Goal: Task Accomplishment & Management: Use online tool/utility

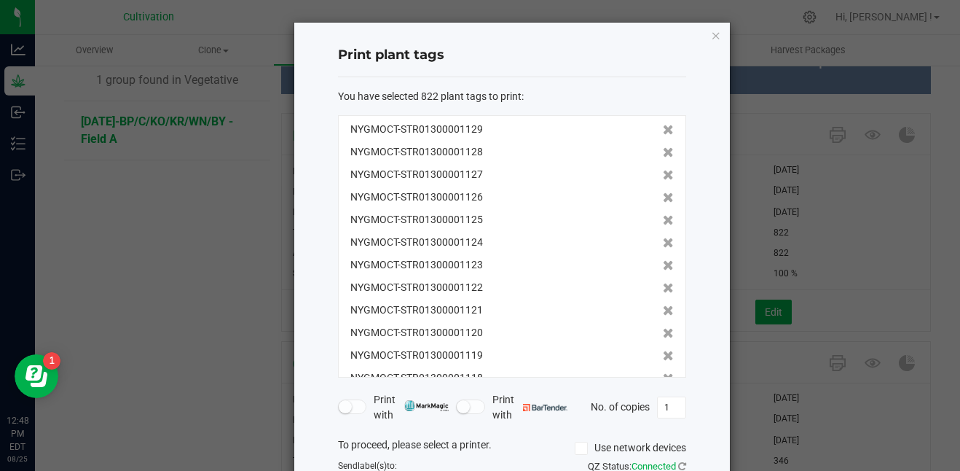
scroll to position [130, 0]
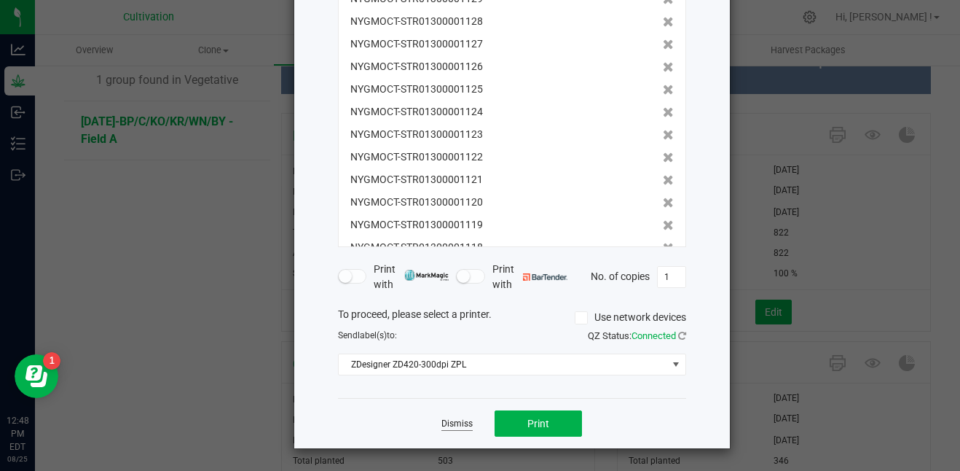
click at [452, 426] on link "Dismiss" at bounding box center [457, 424] width 31 height 12
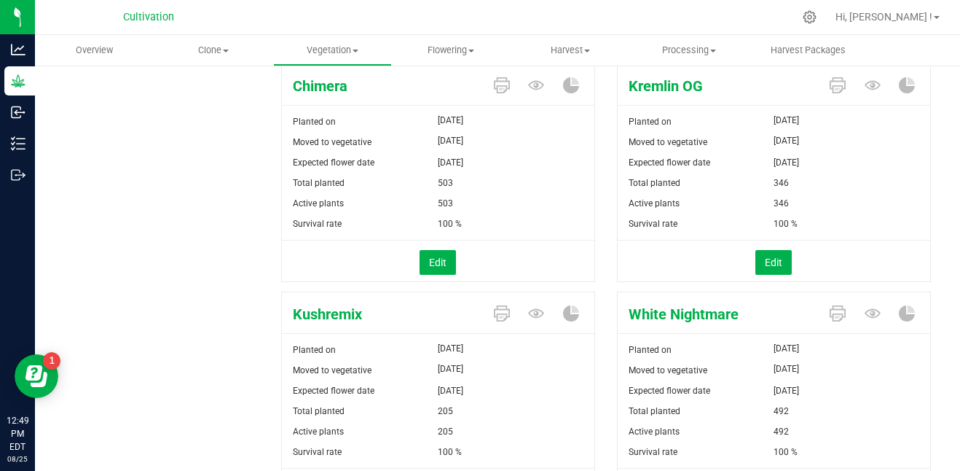
scroll to position [418, 0]
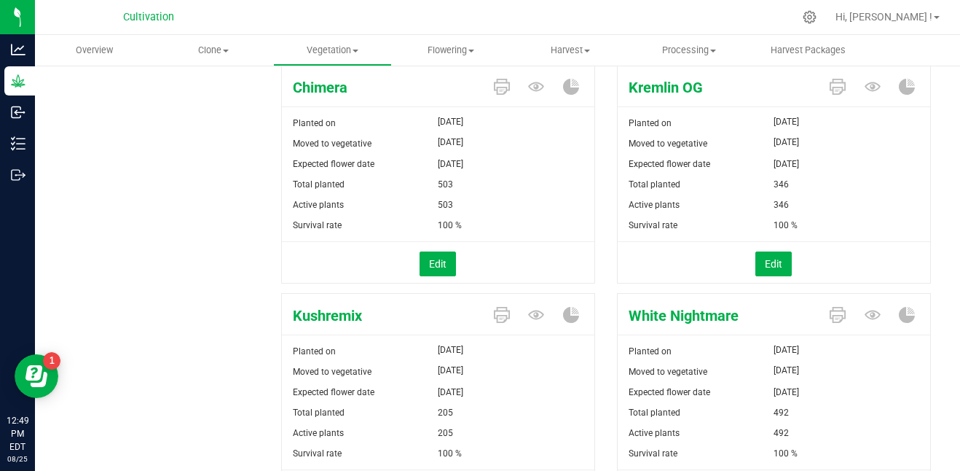
click at [460, 254] on div "Edit" at bounding box center [438, 263] width 334 height 25
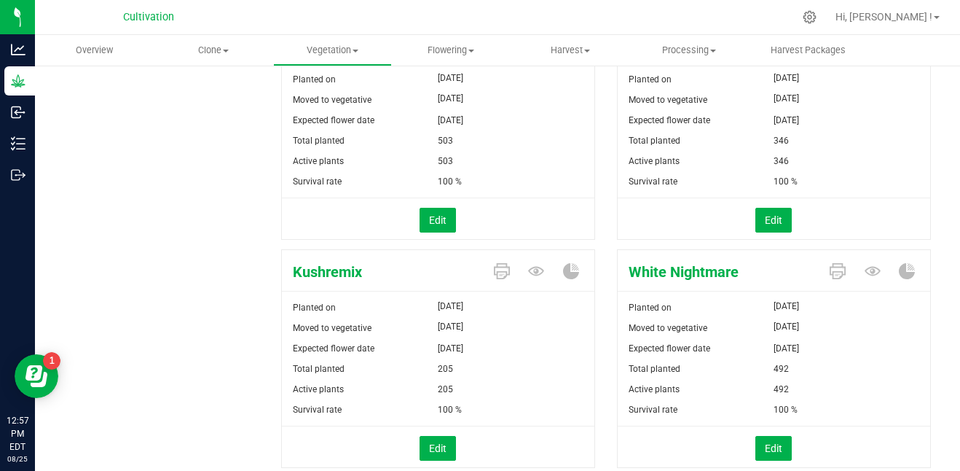
scroll to position [483, 0]
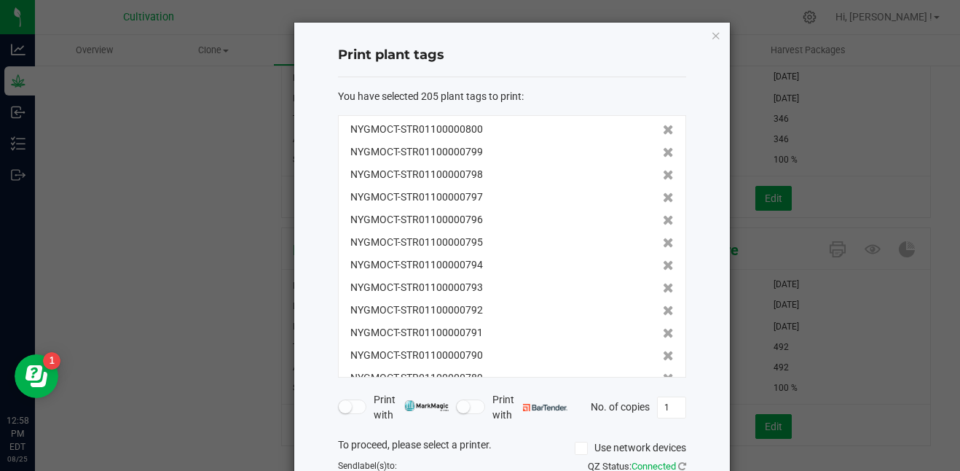
scroll to position [130, 0]
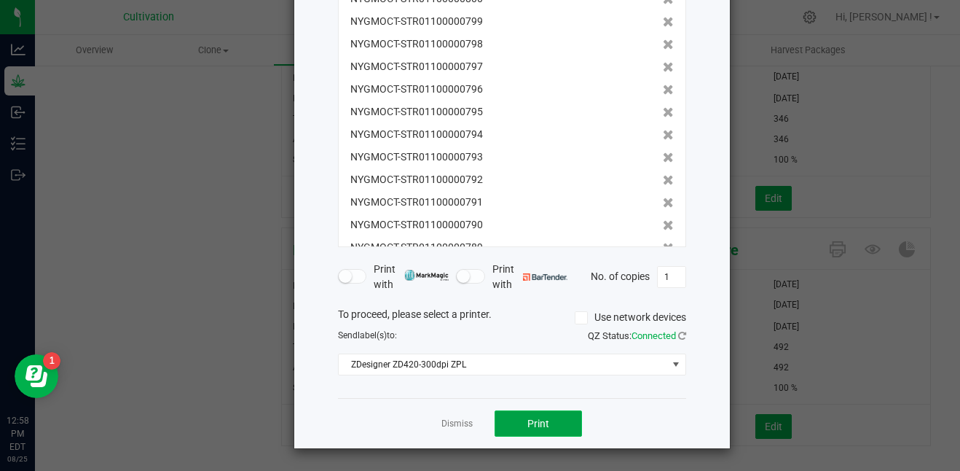
click at [528, 420] on span "Print" at bounding box center [539, 424] width 22 height 12
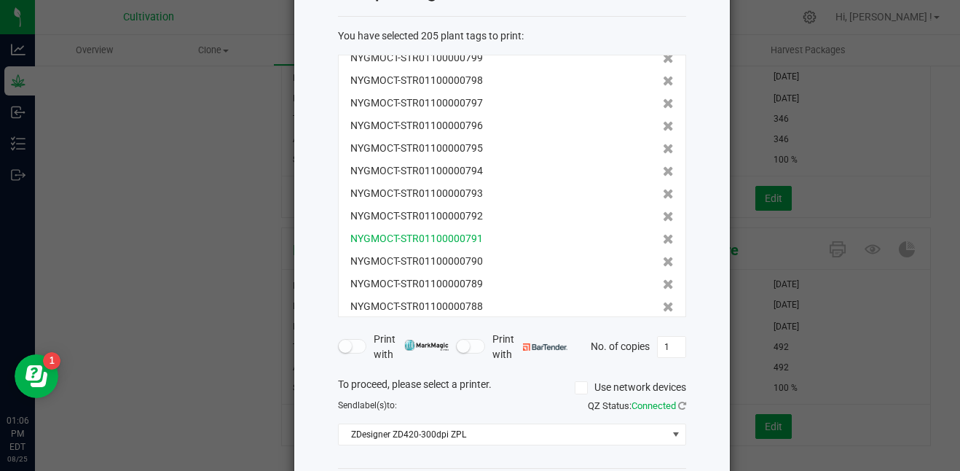
scroll to position [0, 0]
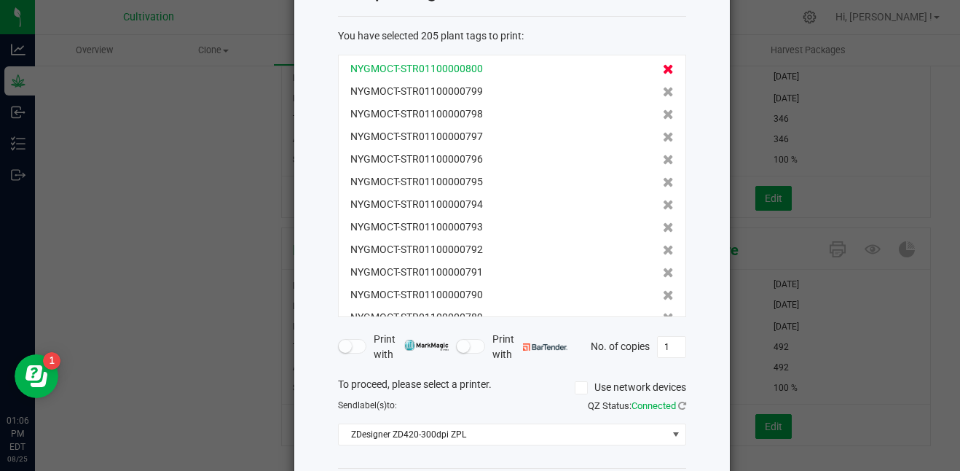
click at [663, 70] on icon at bounding box center [668, 69] width 11 height 10
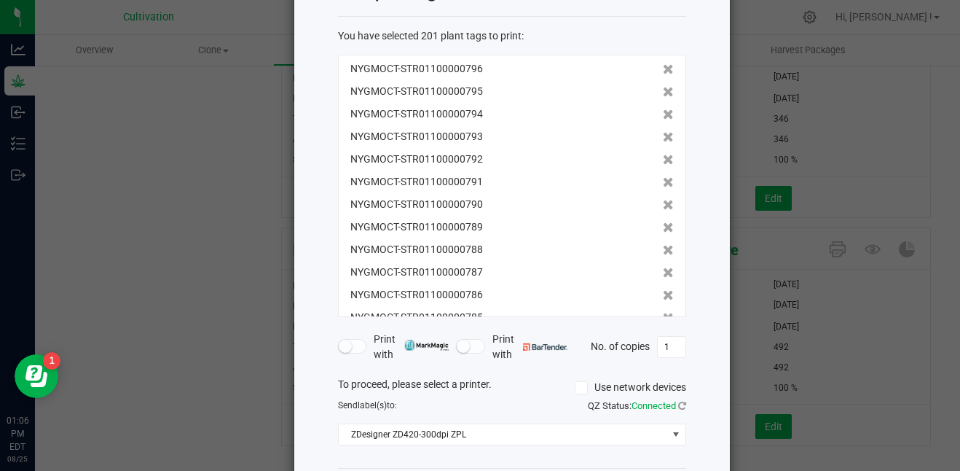
click at [663, 87] on icon at bounding box center [668, 92] width 11 height 10
click at [663, 70] on icon at bounding box center [668, 69] width 11 height 10
click at [663, 87] on icon at bounding box center [668, 92] width 11 height 10
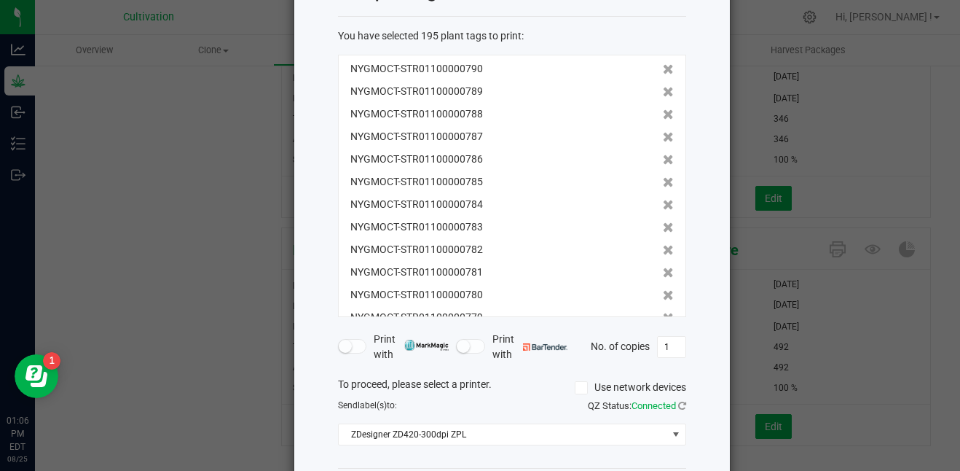
click at [663, 70] on icon at bounding box center [668, 69] width 11 height 10
click at [663, 87] on icon at bounding box center [668, 92] width 11 height 10
click at [663, 70] on icon at bounding box center [668, 69] width 11 height 10
click at [663, 87] on icon at bounding box center [668, 92] width 11 height 10
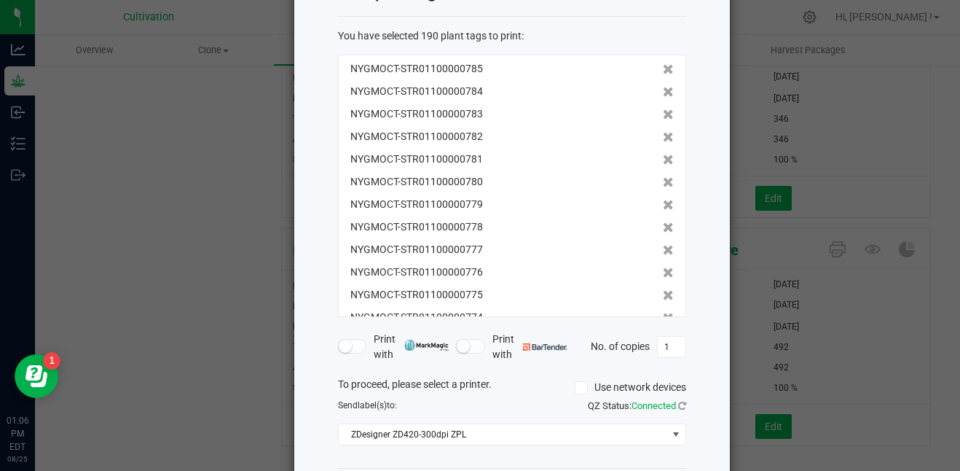
click at [663, 70] on icon at bounding box center [668, 69] width 11 height 10
click at [663, 87] on icon at bounding box center [668, 92] width 11 height 10
click at [663, 70] on icon at bounding box center [668, 69] width 11 height 10
click at [663, 87] on icon at bounding box center [668, 92] width 11 height 10
click at [663, 70] on icon at bounding box center [668, 69] width 11 height 10
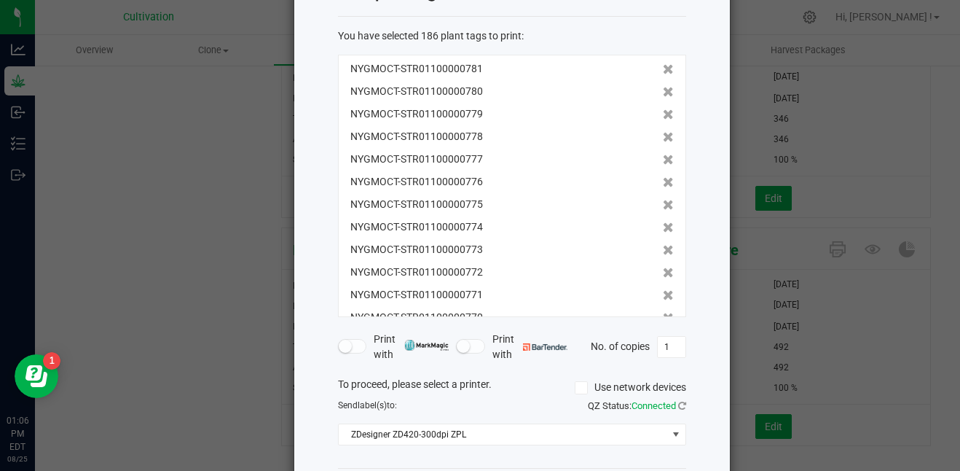
click at [663, 87] on icon at bounding box center [668, 92] width 11 height 10
click at [663, 70] on icon at bounding box center [668, 69] width 11 height 10
click at [663, 87] on icon at bounding box center [668, 92] width 11 height 10
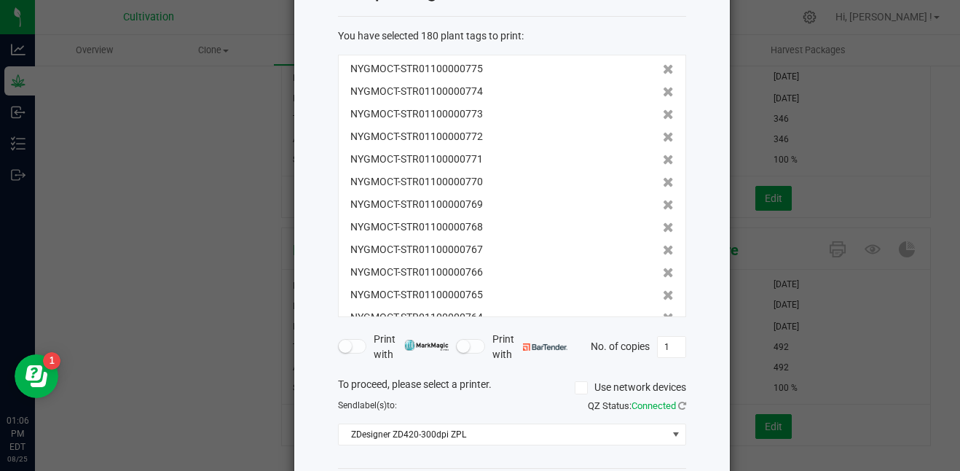
click at [663, 70] on icon at bounding box center [668, 69] width 11 height 10
click at [663, 87] on icon at bounding box center [668, 92] width 11 height 10
click at [663, 70] on icon at bounding box center [668, 69] width 11 height 10
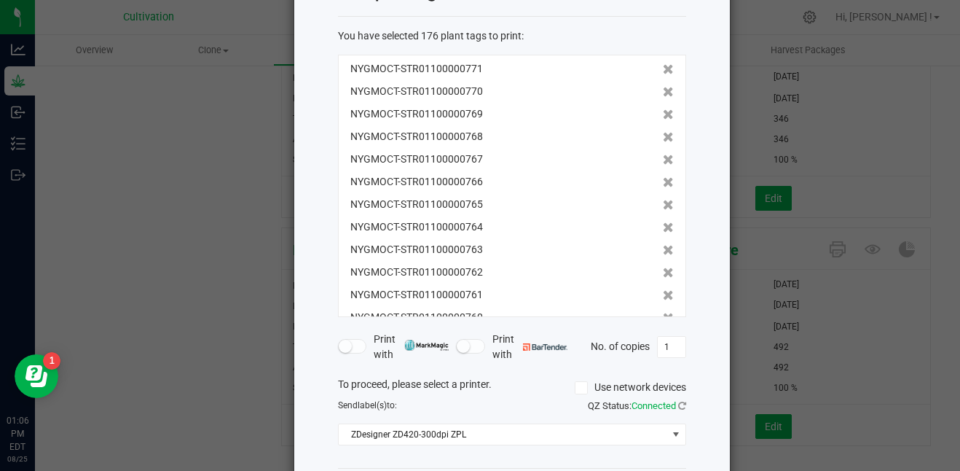
click at [663, 87] on icon at bounding box center [668, 92] width 11 height 10
click at [663, 70] on icon at bounding box center [668, 69] width 11 height 10
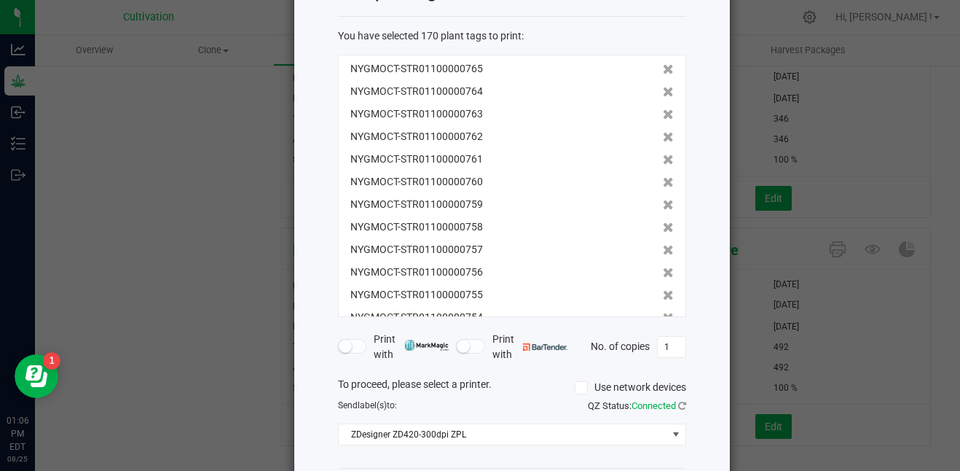
click at [663, 70] on icon at bounding box center [668, 69] width 11 height 10
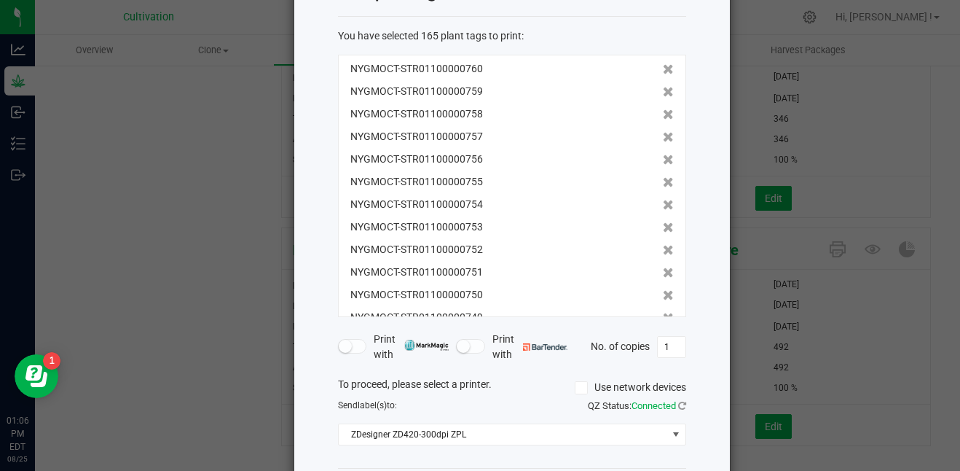
click at [663, 70] on icon at bounding box center [668, 69] width 11 height 10
click at [663, 71] on icon at bounding box center [668, 69] width 11 height 10
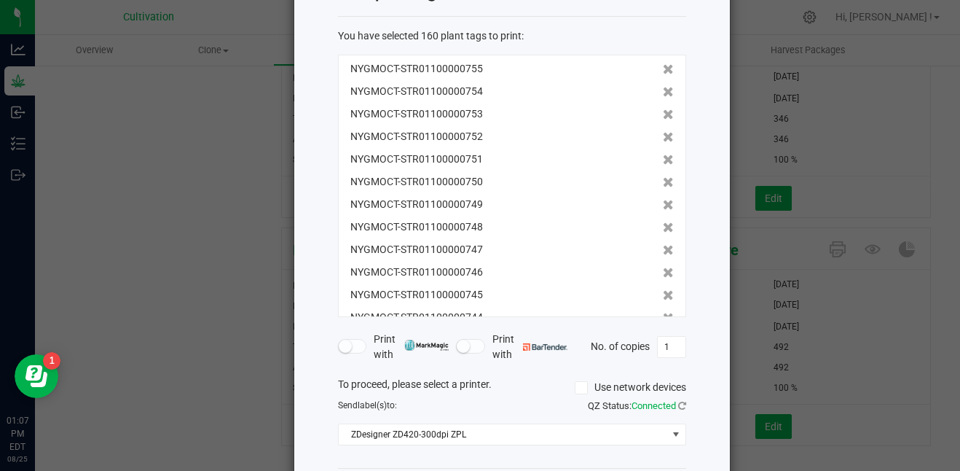
click at [663, 71] on icon at bounding box center [668, 69] width 11 height 10
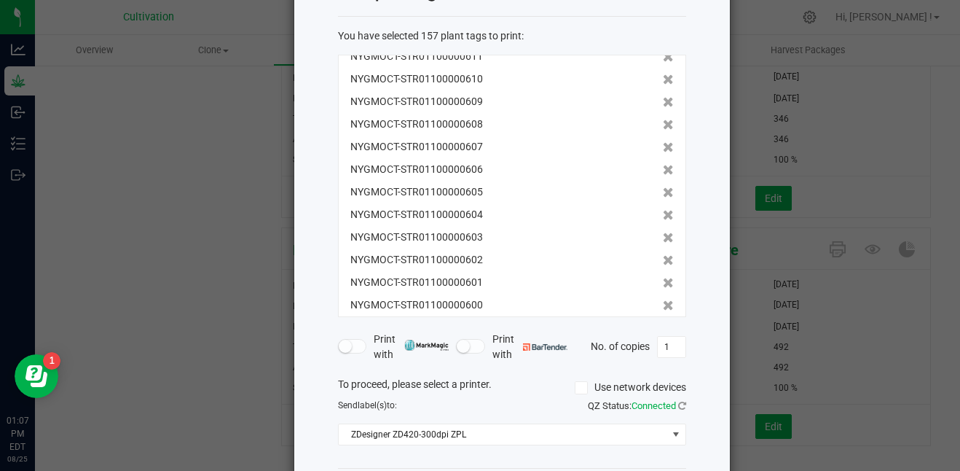
scroll to position [3297, 0]
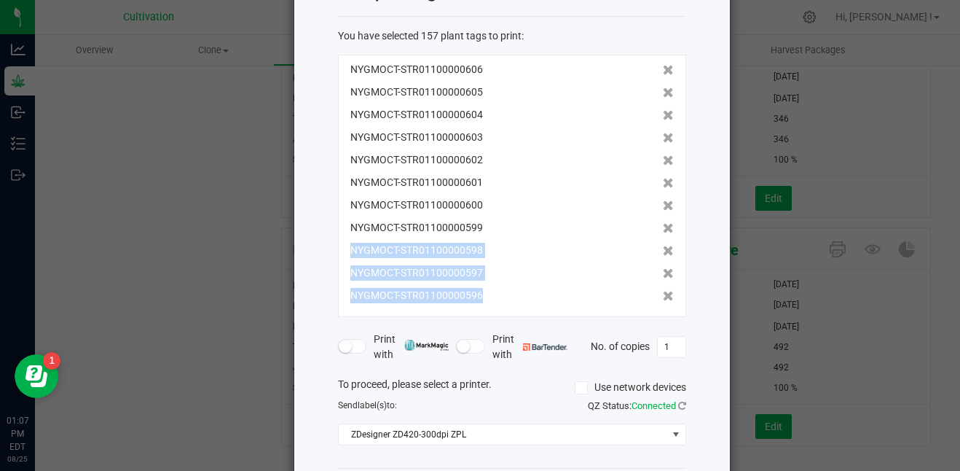
drag, startPoint x: 631, startPoint y: 306, endPoint x: 635, endPoint y: 218, distance: 88.2
click at [635, 218] on div "NYGMOCT-STR01100000752 NYGMOCT-STR01100000751 NYGMOCT-STR01100000750 NYGMOCT-ST…" at bounding box center [512, 186] width 348 height 262
drag, startPoint x: 635, startPoint y: 218, endPoint x: 648, endPoint y: 291, distance: 74.0
click at [663, 291] on icon at bounding box center [668, 296] width 11 height 10
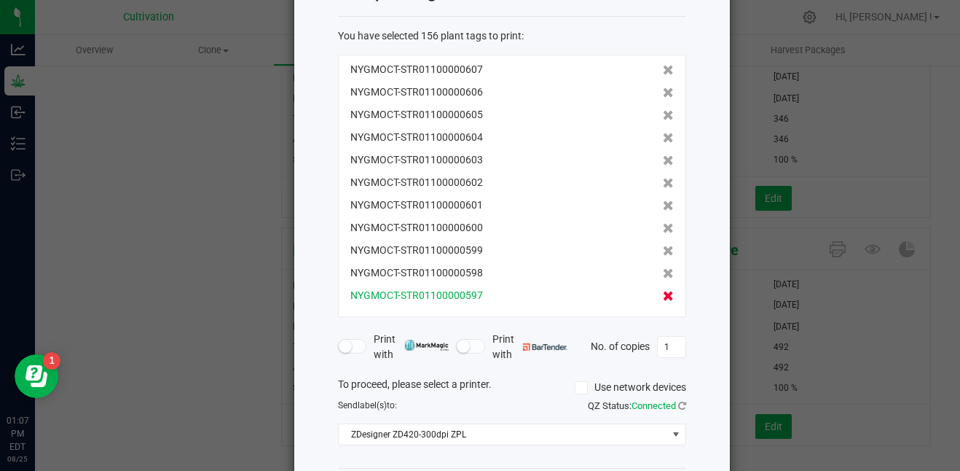
scroll to position [3274, 0]
click at [663, 297] on icon at bounding box center [668, 296] width 11 height 10
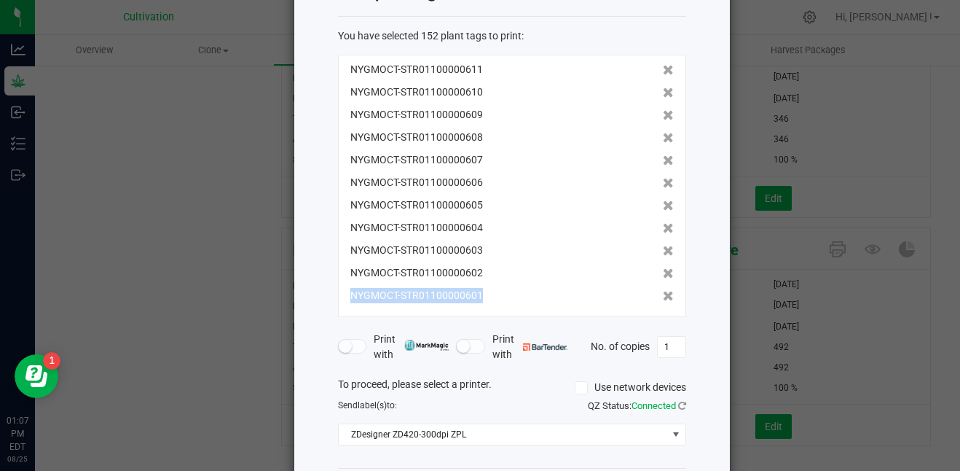
click at [663, 297] on icon at bounding box center [668, 296] width 11 height 10
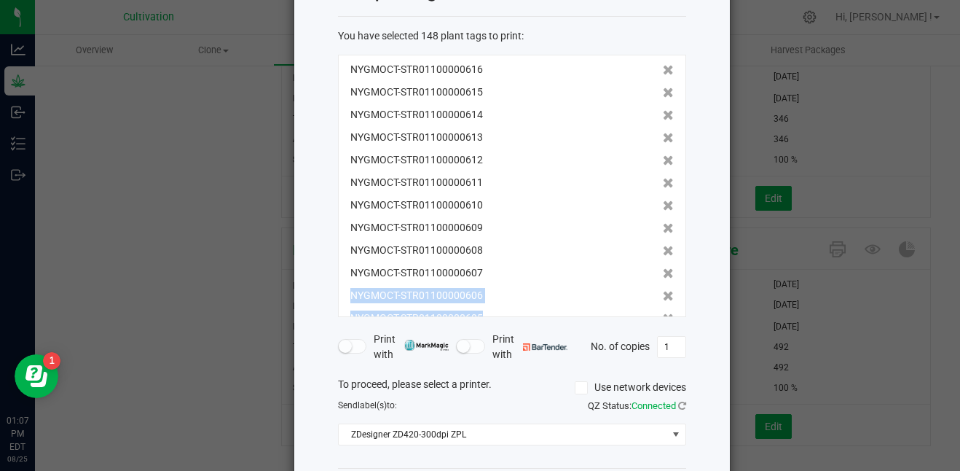
click at [663, 297] on icon at bounding box center [668, 296] width 11 height 10
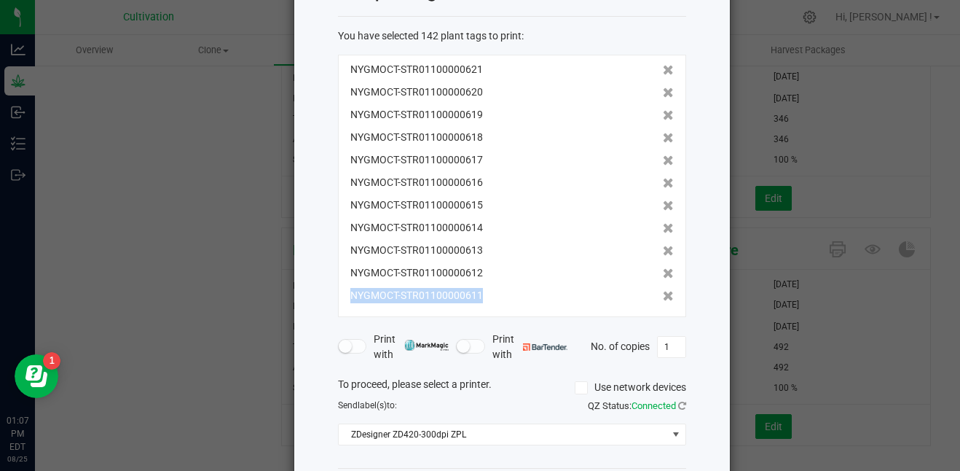
click at [663, 297] on icon at bounding box center [668, 296] width 11 height 10
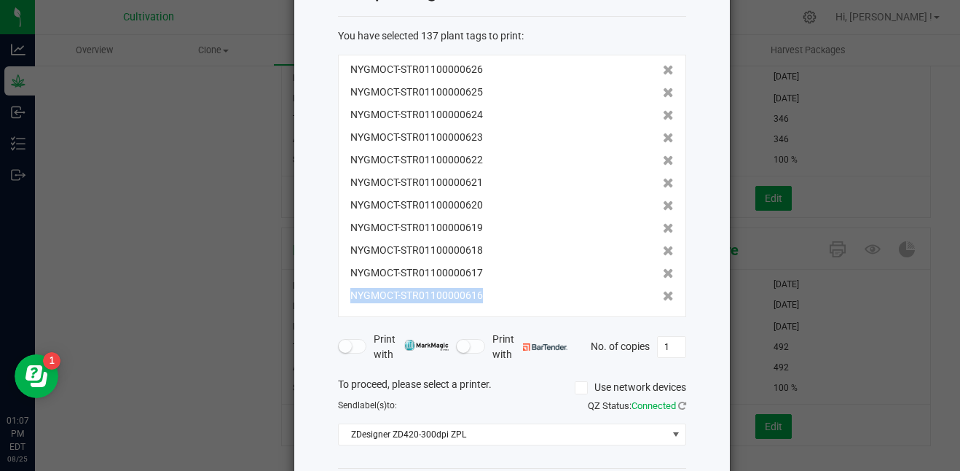
click at [663, 297] on icon at bounding box center [668, 296] width 11 height 10
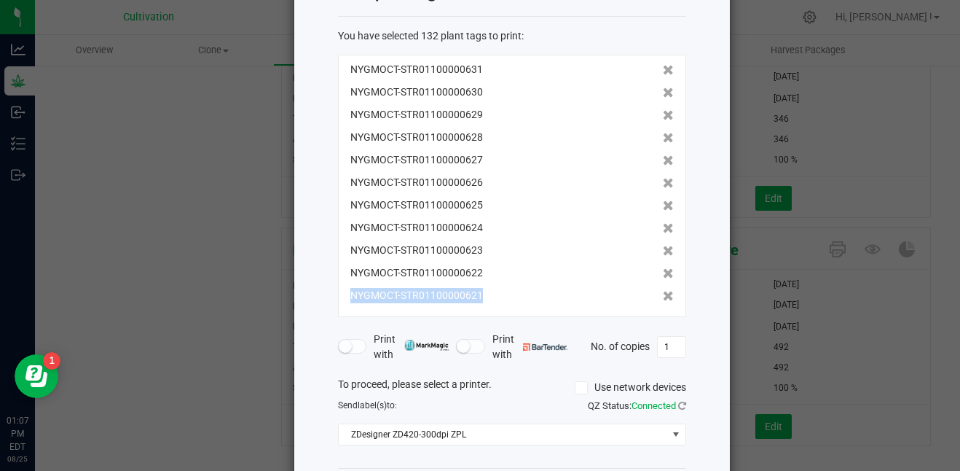
click at [663, 297] on icon at bounding box center [668, 296] width 11 height 10
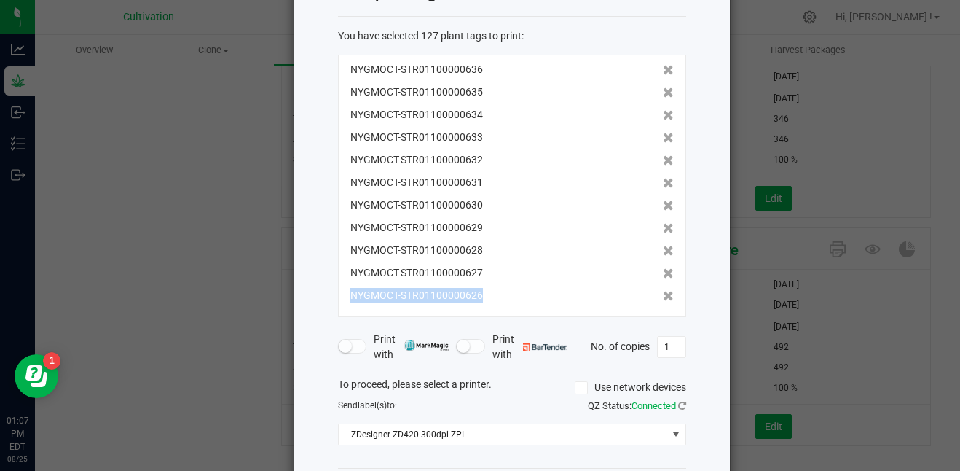
click at [663, 297] on icon at bounding box center [668, 296] width 11 height 10
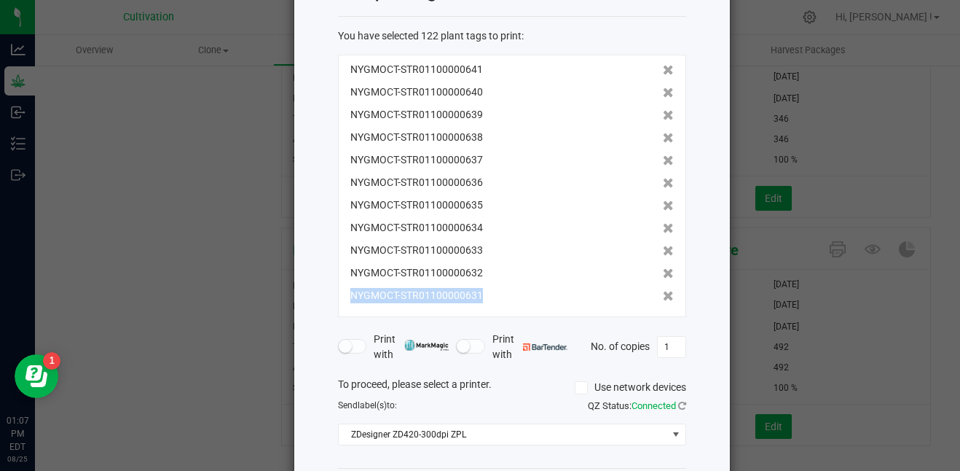
click at [663, 297] on icon at bounding box center [668, 296] width 11 height 10
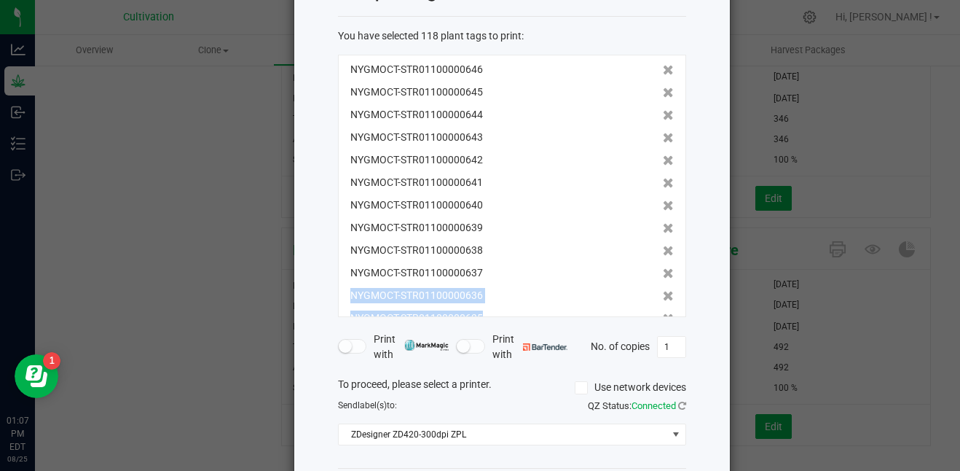
click at [663, 297] on icon at bounding box center [668, 296] width 11 height 10
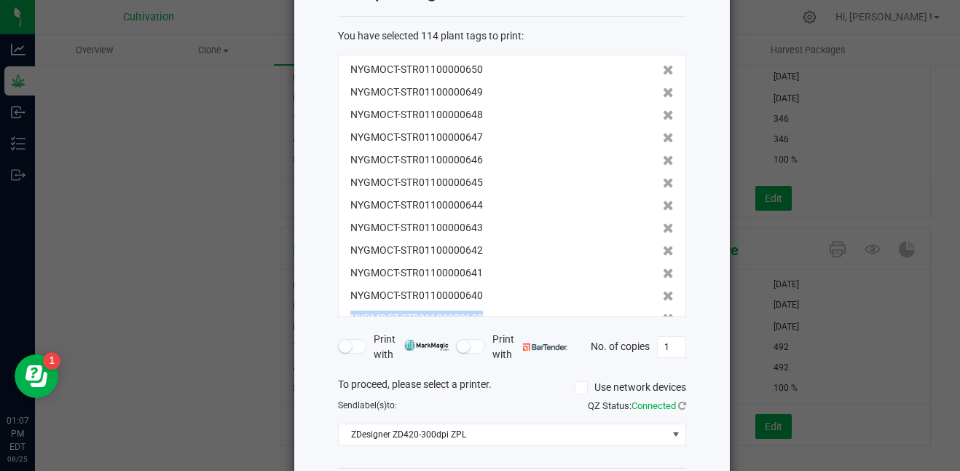
click at [663, 297] on icon at bounding box center [668, 296] width 11 height 10
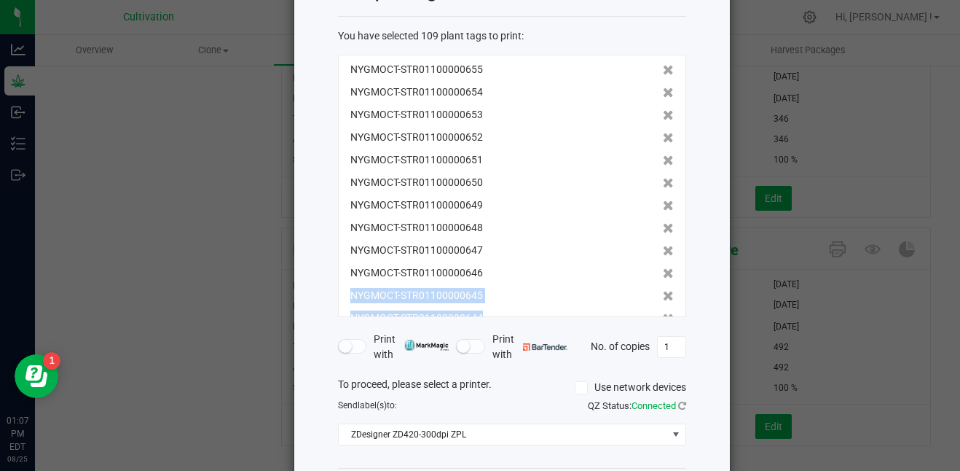
click at [663, 297] on icon at bounding box center [668, 296] width 11 height 10
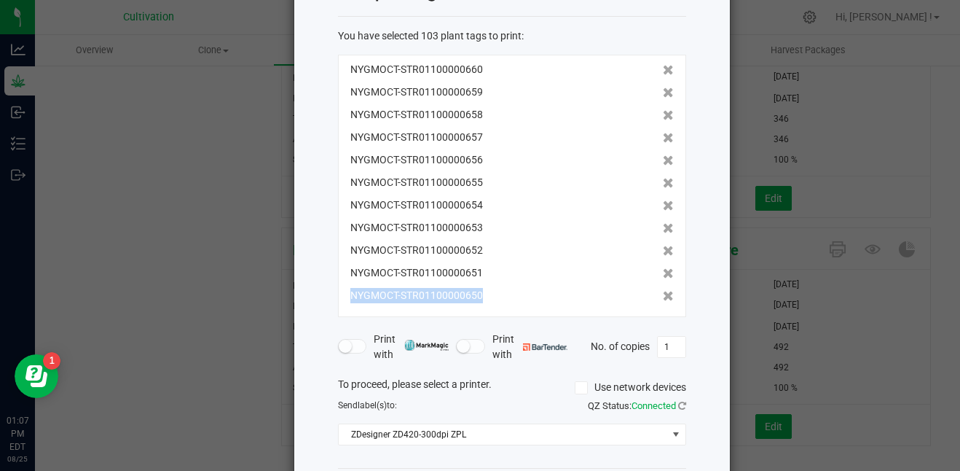
click at [663, 297] on icon at bounding box center [668, 296] width 11 height 10
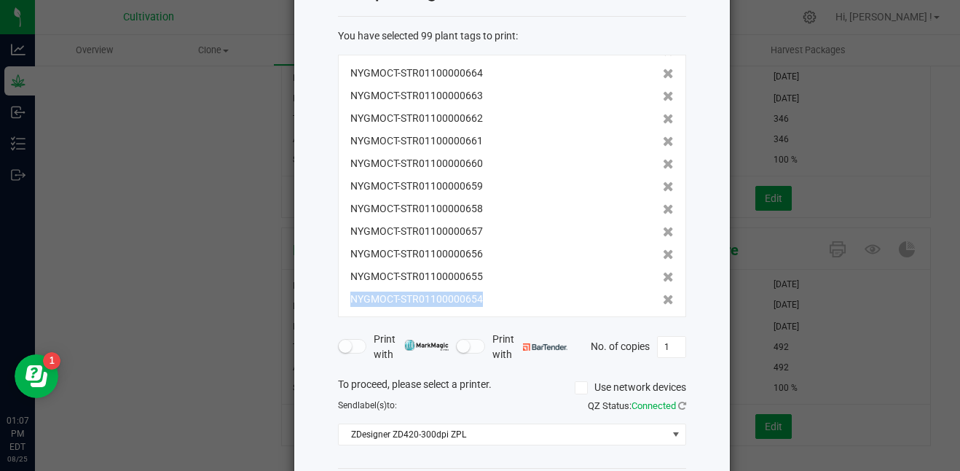
click at [663, 297] on icon at bounding box center [668, 299] width 11 height 10
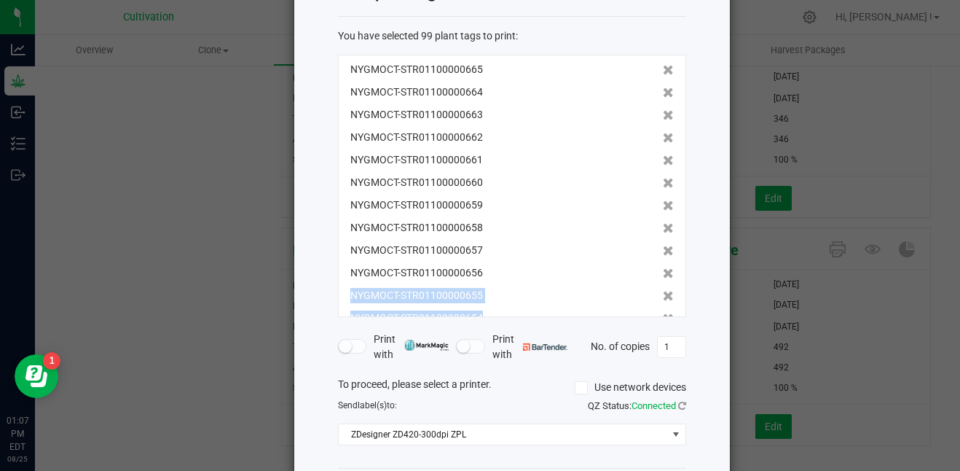
click at [663, 297] on icon at bounding box center [668, 296] width 11 height 10
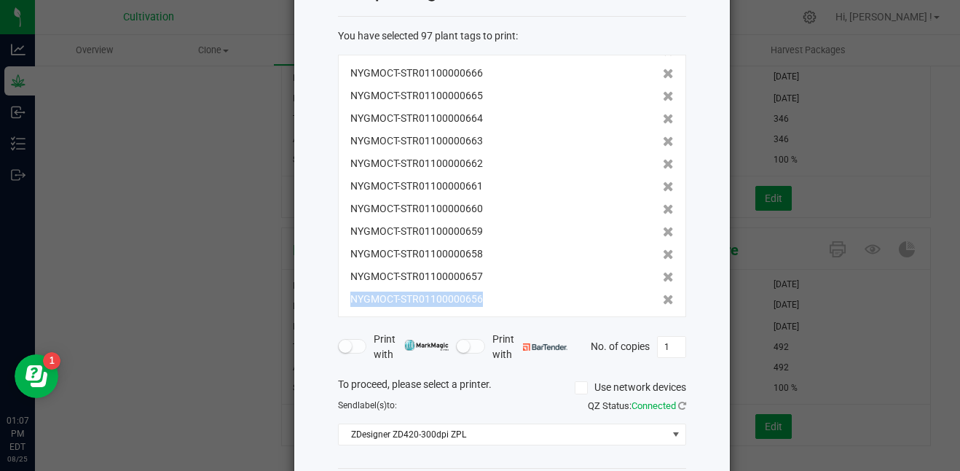
click at [663, 297] on icon at bounding box center [668, 299] width 11 height 10
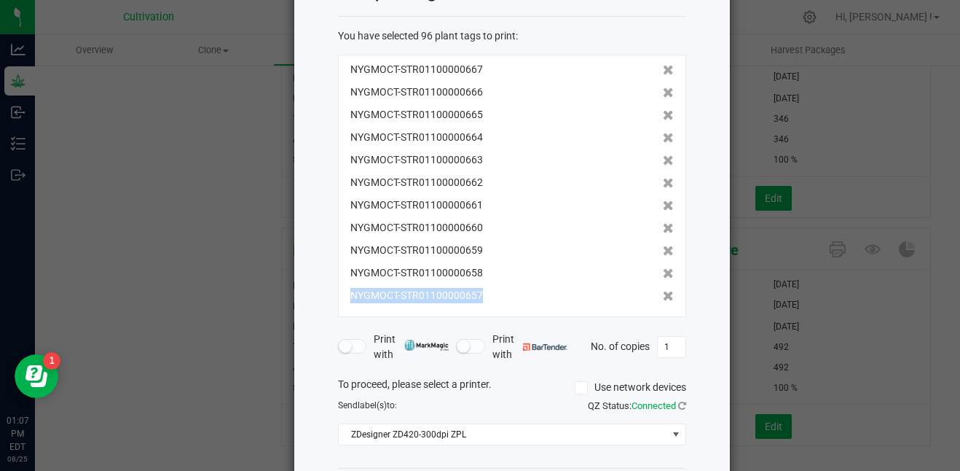
click at [663, 297] on icon at bounding box center [668, 296] width 11 height 10
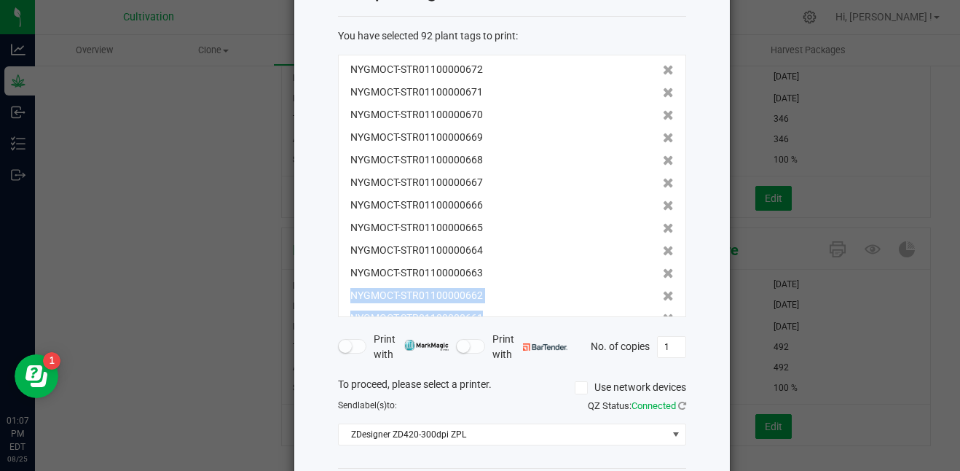
click at [663, 297] on icon at bounding box center [668, 296] width 11 height 10
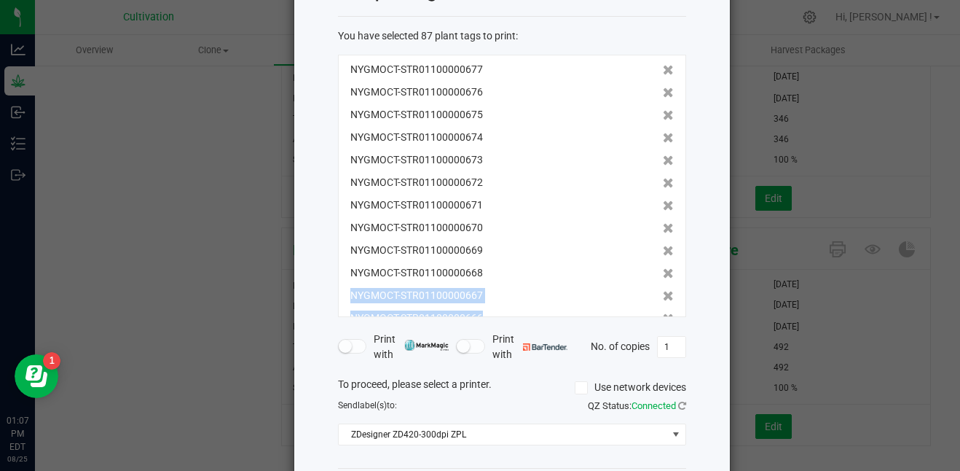
click at [663, 297] on icon at bounding box center [668, 296] width 11 height 10
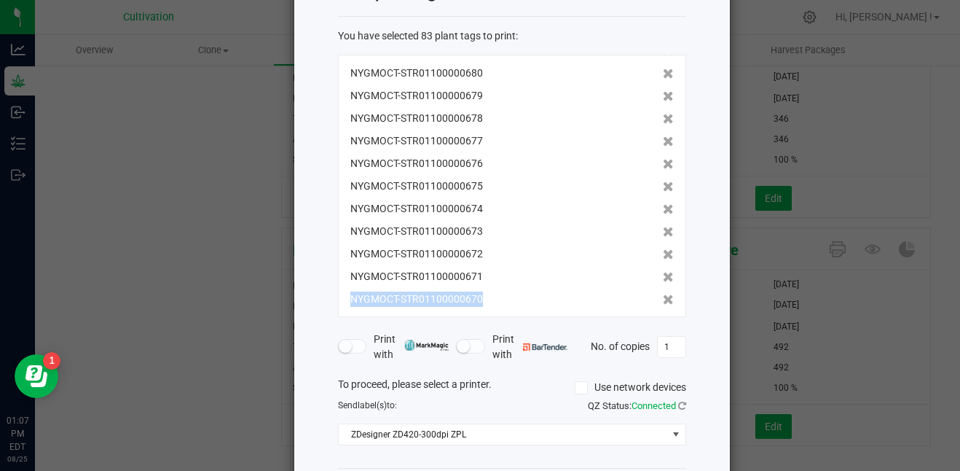
click at [663, 297] on icon at bounding box center [668, 299] width 11 height 10
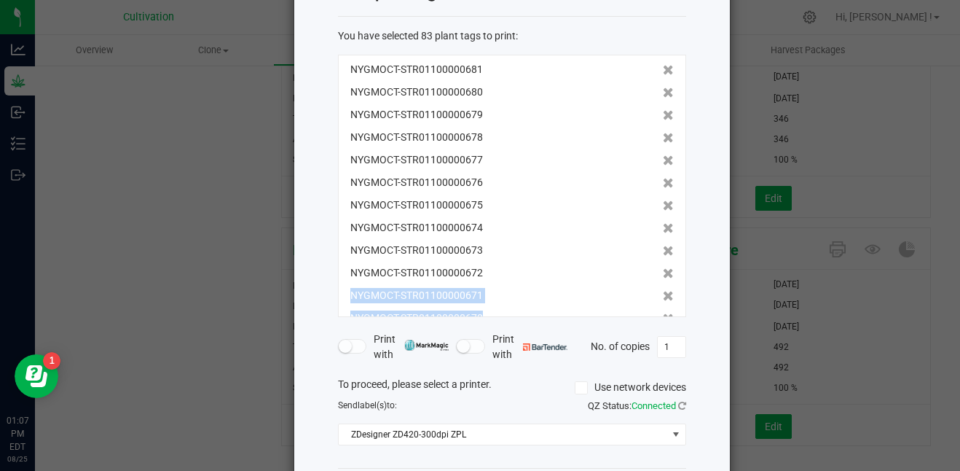
click at [663, 297] on icon at bounding box center [668, 296] width 11 height 10
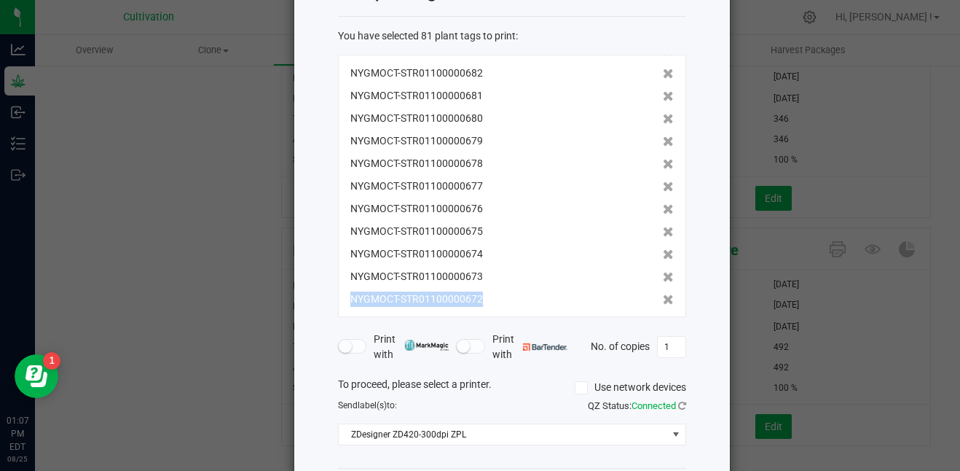
click at [663, 297] on icon at bounding box center [668, 299] width 11 height 10
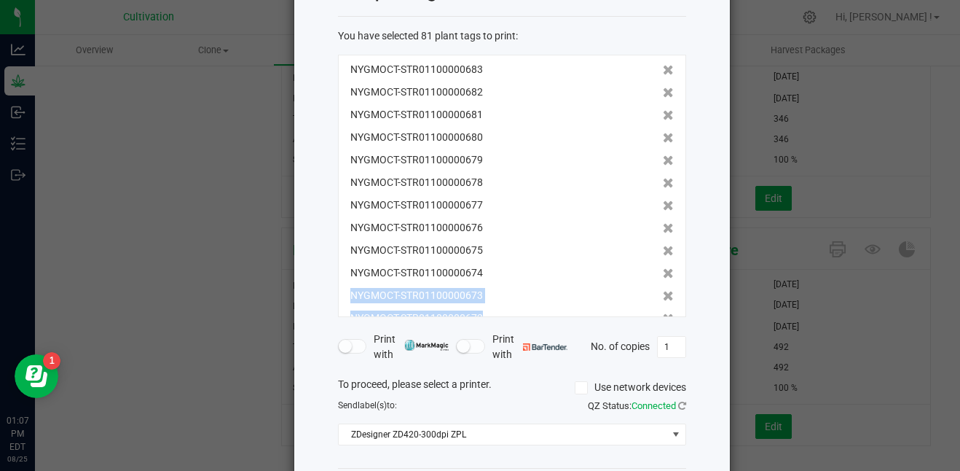
click at [663, 297] on icon at bounding box center [668, 296] width 11 height 10
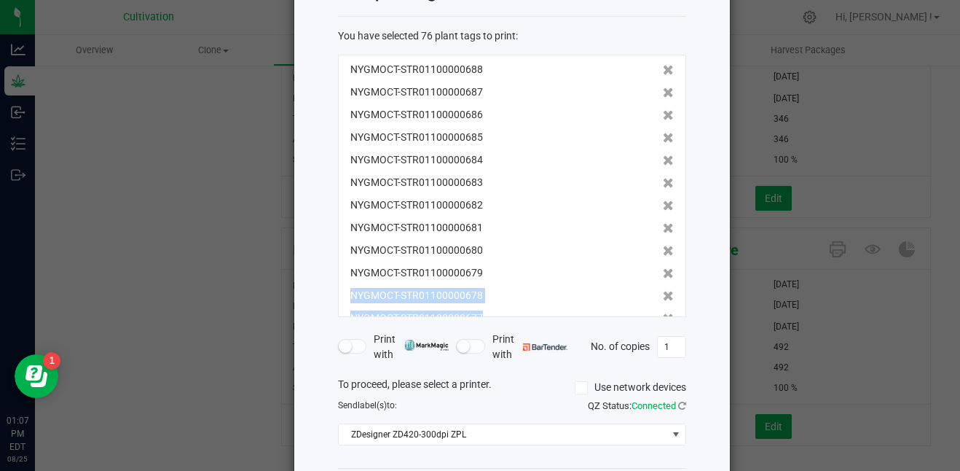
click at [663, 297] on icon at bounding box center [668, 296] width 11 height 10
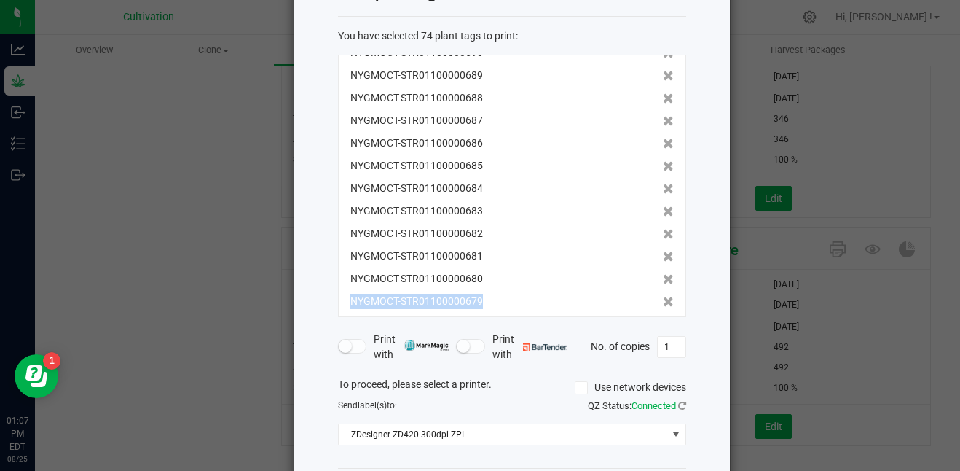
click at [663, 297] on icon at bounding box center [668, 302] width 11 height 10
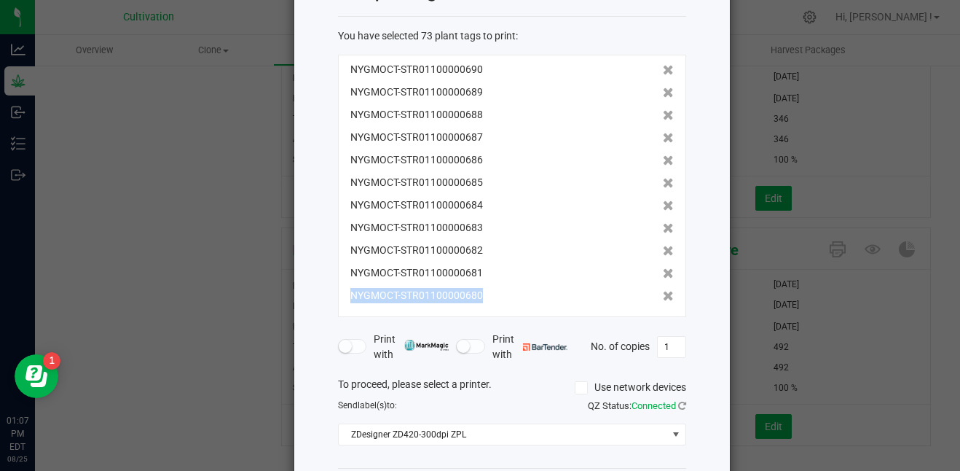
click at [663, 297] on icon at bounding box center [668, 296] width 11 height 10
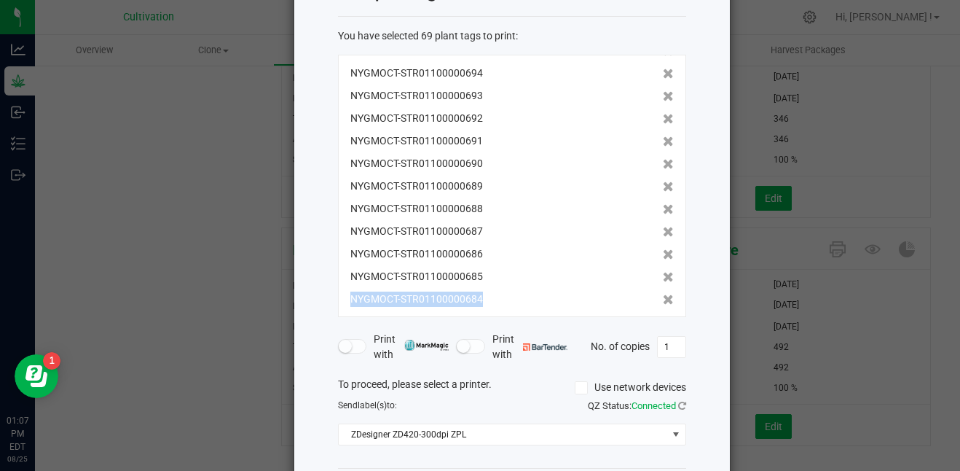
click at [663, 297] on icon at bounding box center [668, 299] width 11 height 10
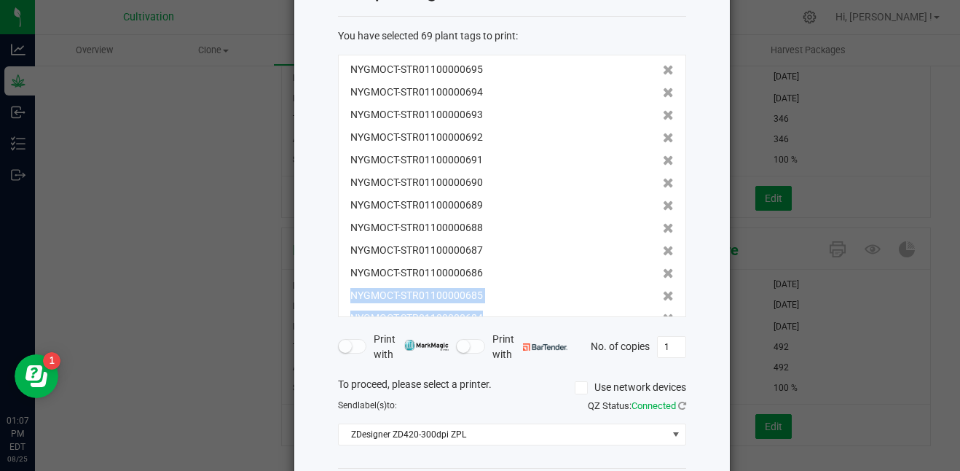
click at [663, 297] on icon at bounding box center [668, 296] width 11 height 10
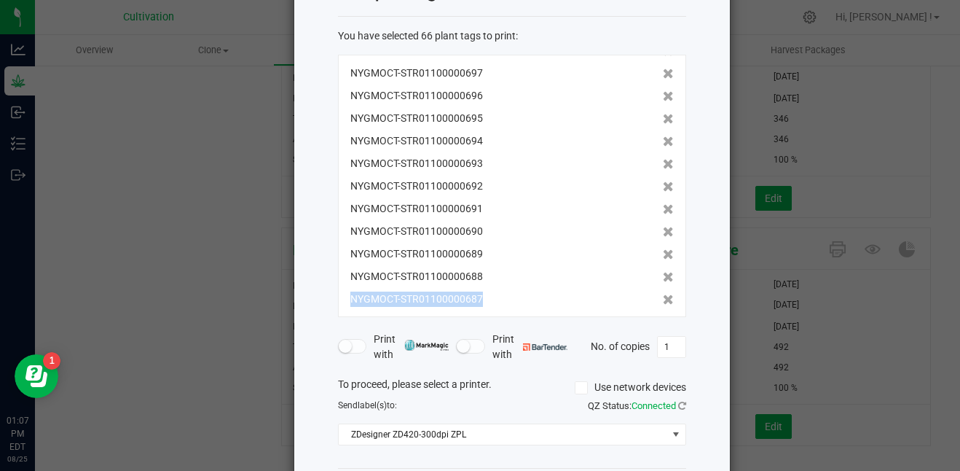
click at [663, 297] on icon at bounding box center [668, 299] width 11 height 10
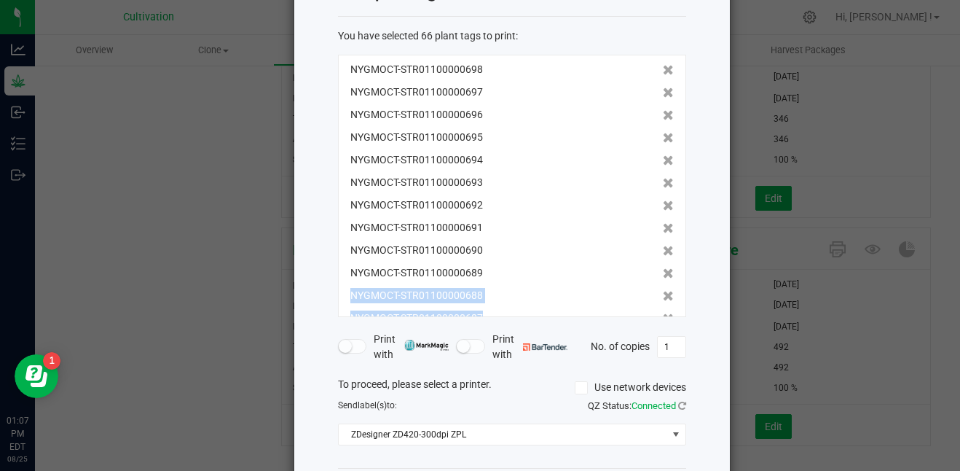
click at [663, 297] on icon at bounding box center [668, 296] width 11 height 10
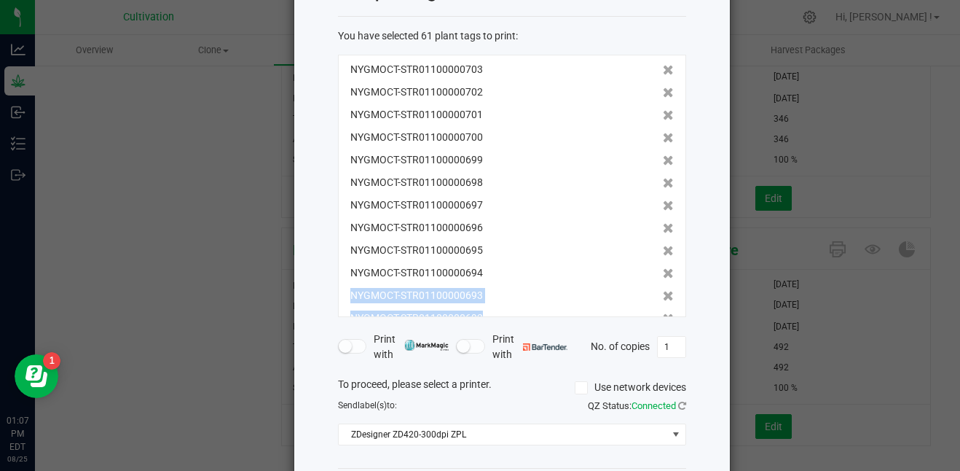
click at [663, 297] on icon at bounding box center [668, 296] width 11 height 10
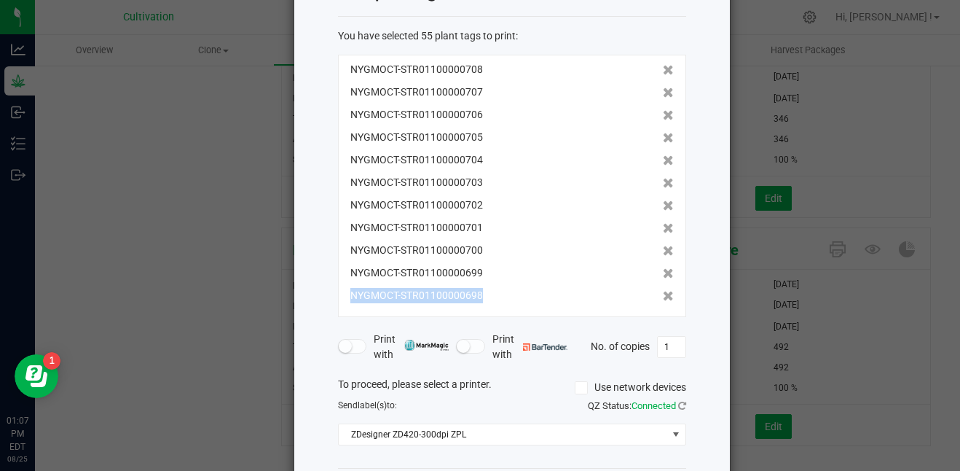
click at [663, 297] on icon at bounding box center [668, 296] width 11 height 10
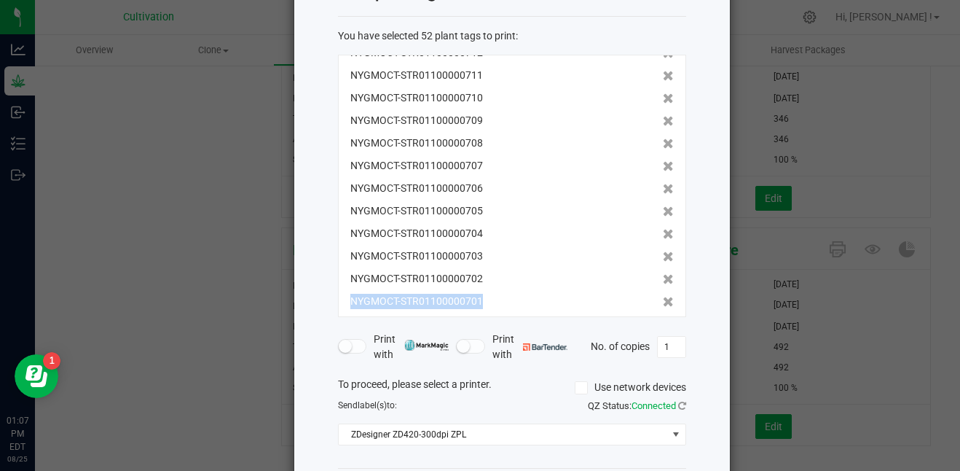
click at [663, 297] on icon at bounding box center [668, 302] width 11 height 10
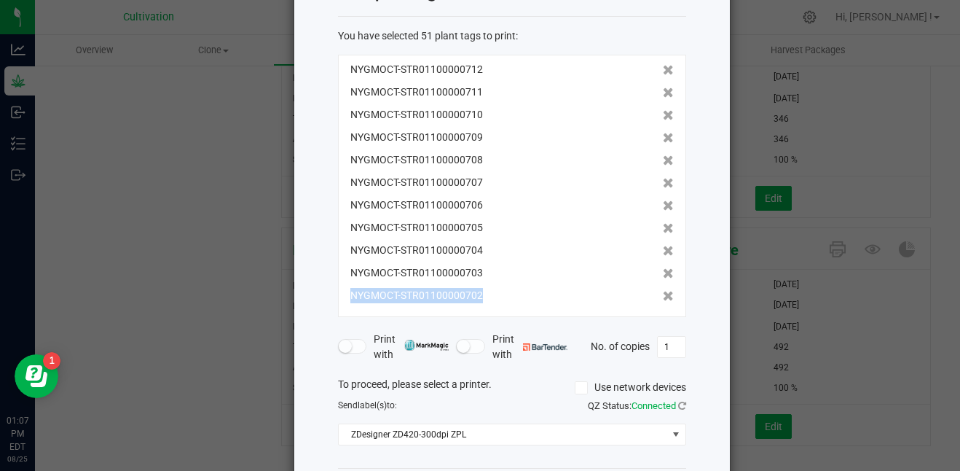
click at [663, 297] on icon at bounding box center [668, 296] width 11 height 10
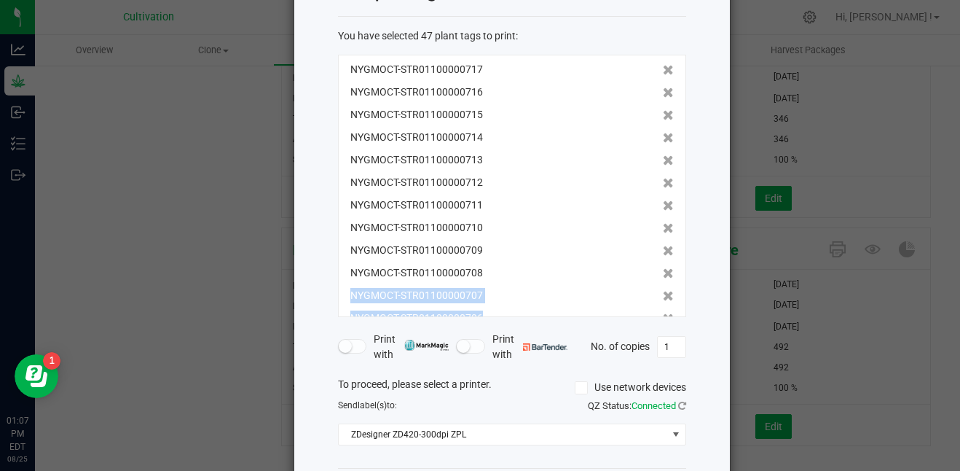
click at [663, 297] on icon at bounding box center [668, 296] width 11 height 10
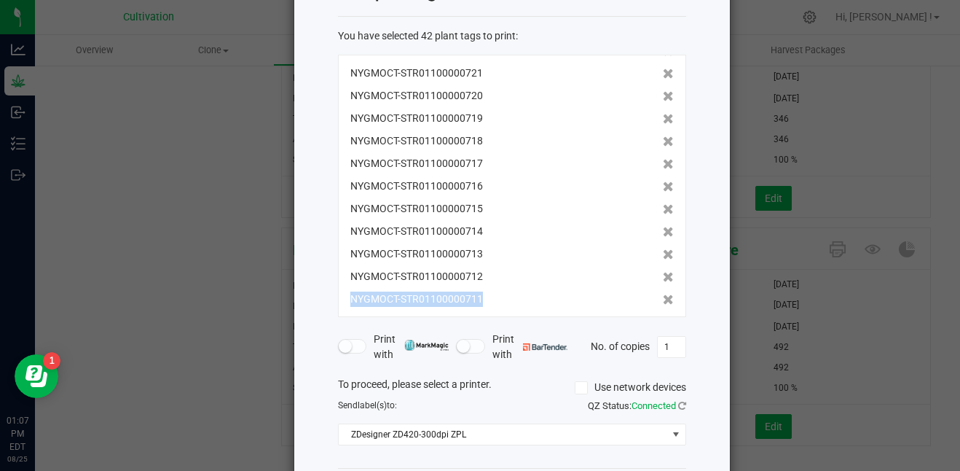
click at [663, 297] on icon at bounding box center [668, 299] width 11 height 10
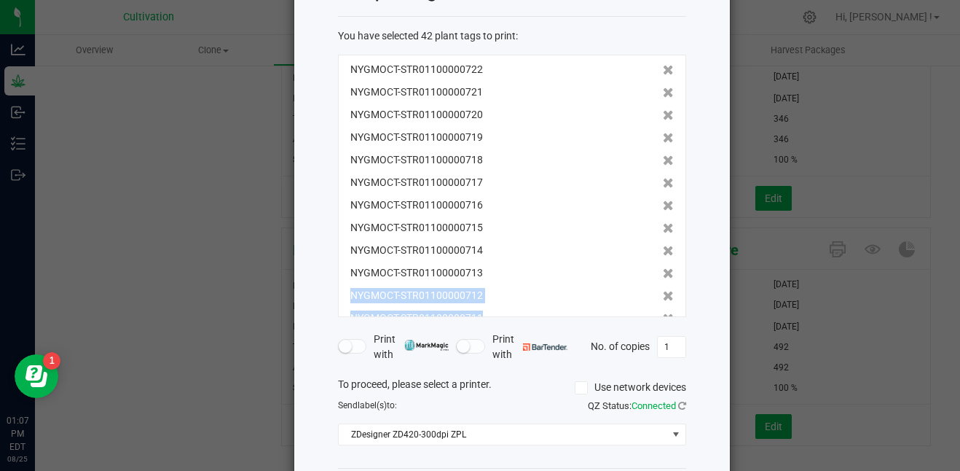
click at [663, 297] on icon at bounding box center [668, 296] width 11 height 10
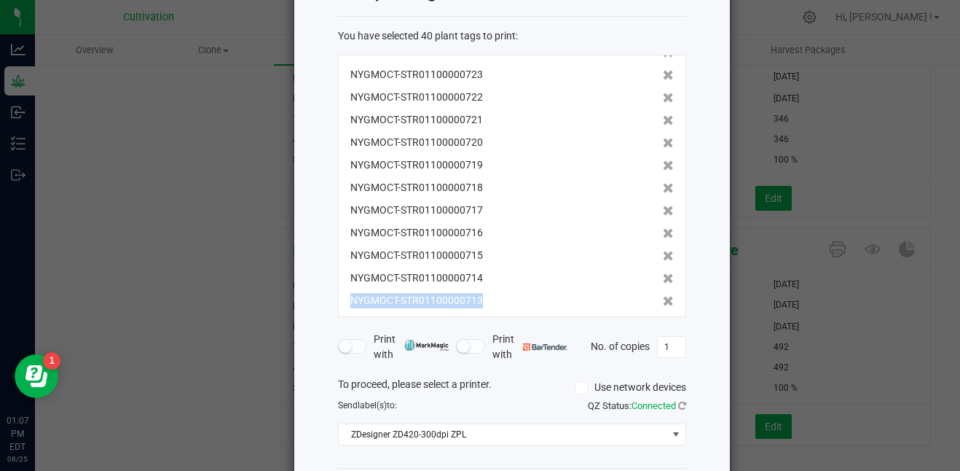
click at [663, 297] on icon at bounding box center [668, 301] width 11 height 10
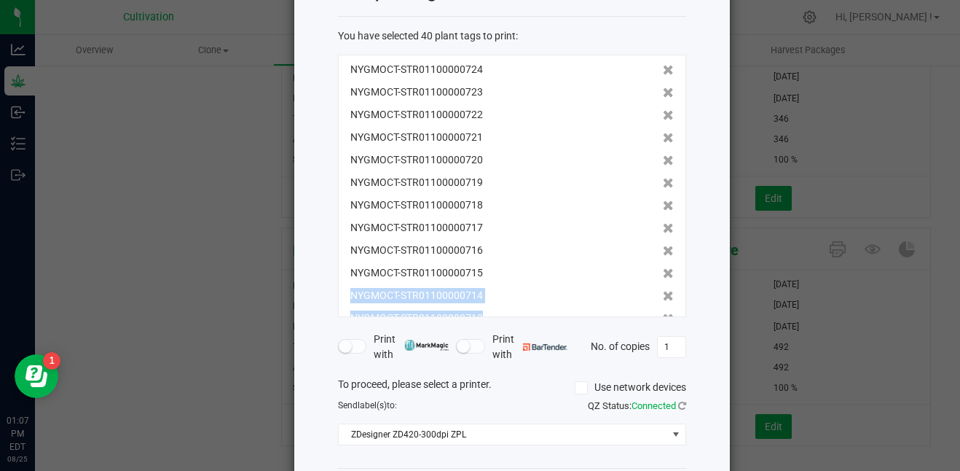
click at [663, 297] on icon at bounding box center [668, 296] width 11 height 10
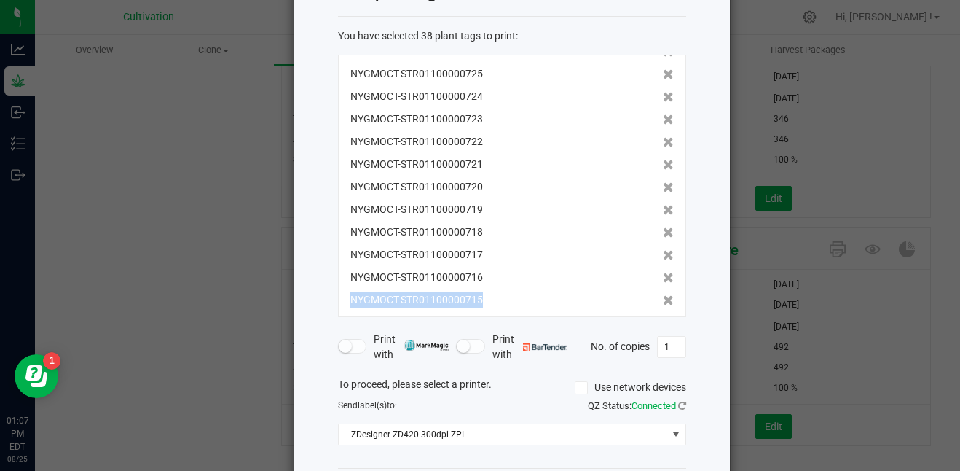
click at [663, 297] on icon at bounding box center [668, 300] width 11 height 10
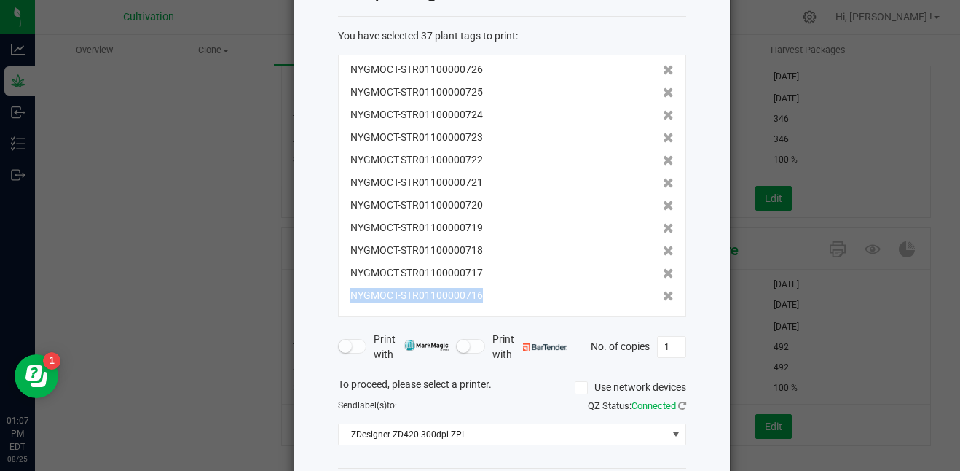
click at [663, 297] on icon at bounding box center [668, 296] width 11 height 10
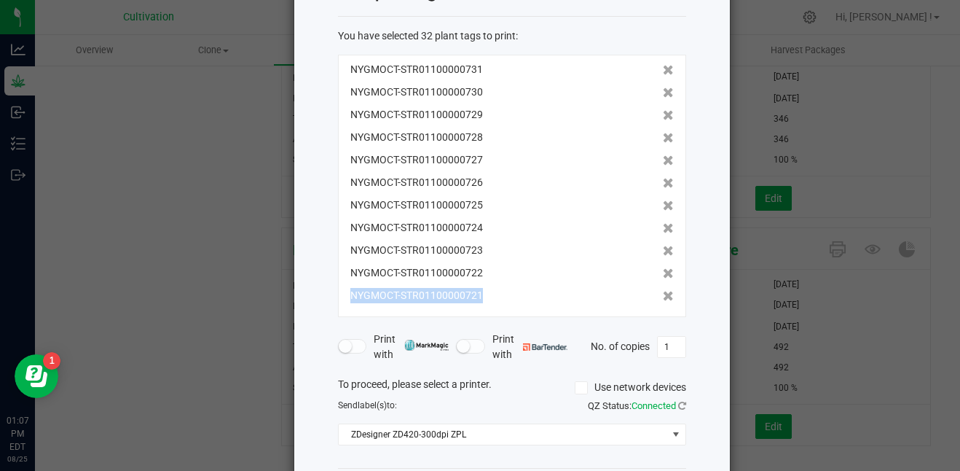
click at [663, 297] on icon at bounding box center [668, 296] width 11 height 10
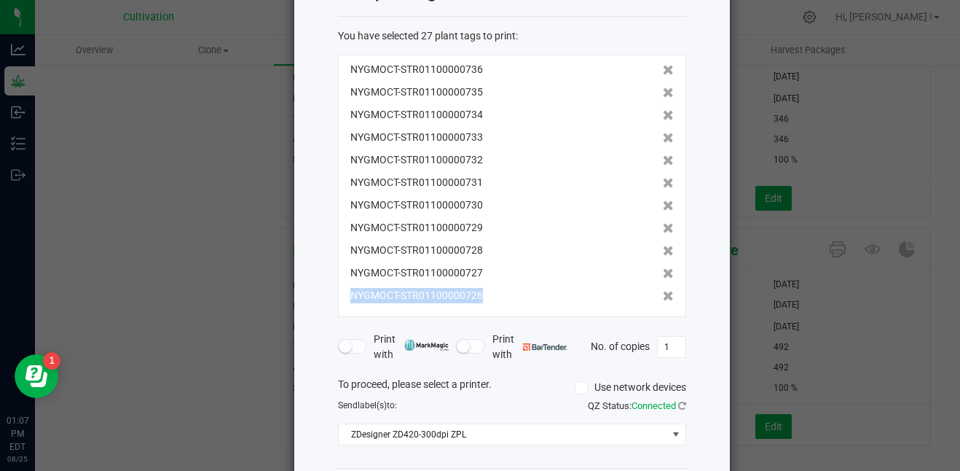
click at [663, 297] on icon at bounding box center [668, 296] width 11 height 10
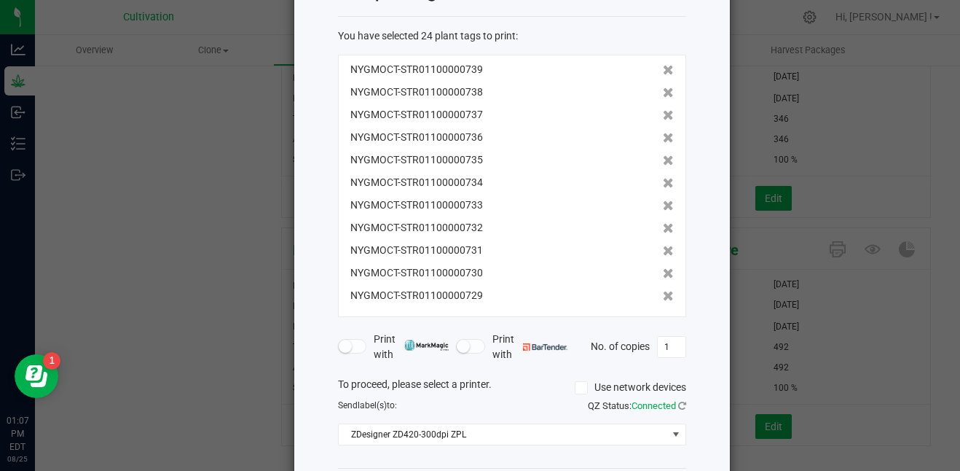
click at [663, 297] on icon at bounding box center [668, 296] width 11 height 10
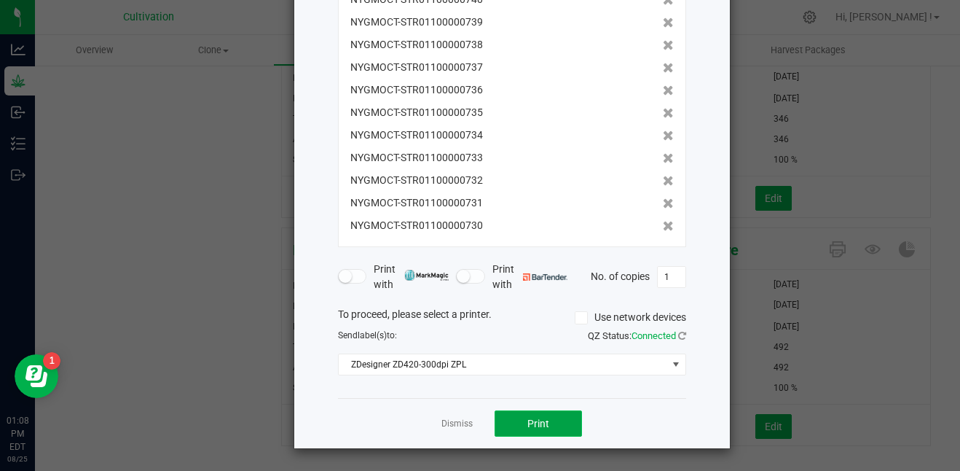
click at [541, 421] on span "Print" at bounding box center [539, 424] width 22 height 12
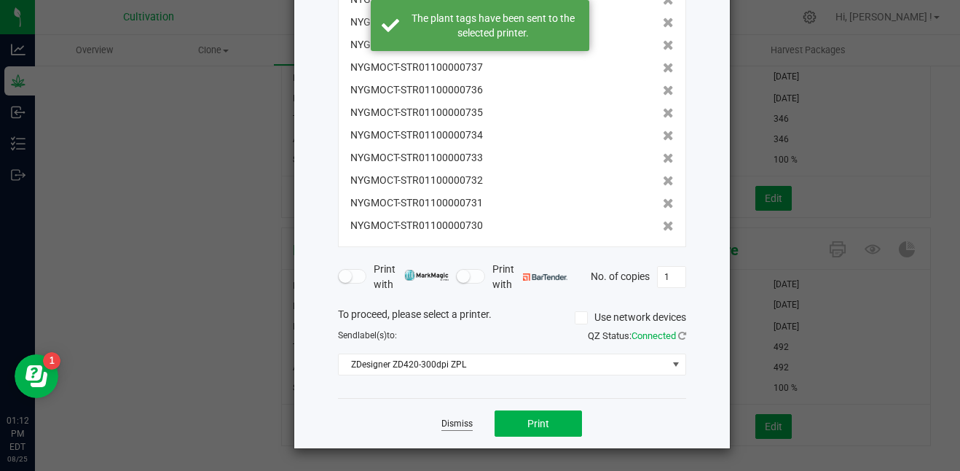
click at [455, 418] on link "Dismiss" at bounding box center [457, 424] width 31 height 12
